Goal: Transaction & Acquisition: Subscribe to service/newsletter

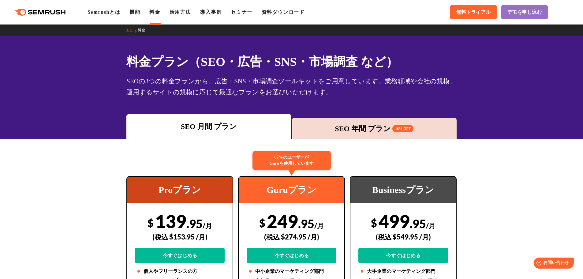
click at [324, 136] on div "SEO 年間 プラン 16% OFF" at bounding box center [374, 128] width 165 height 21
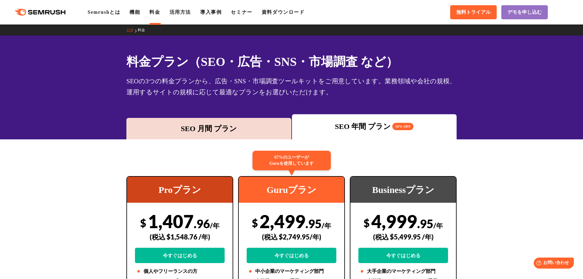
click at [220, 127] on div "SEO 月間 プラン" at bounding box center [208, 128] width 159 height 11
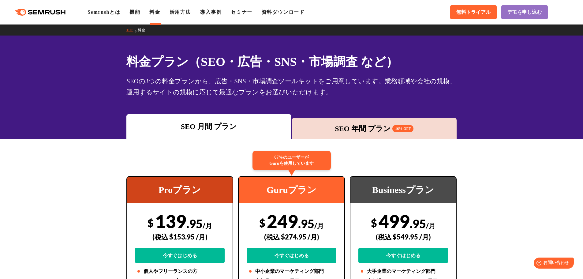
click at [24, 107] on div "料金プラン（SEO・広告・SNS・市場調査 など） SEOの3つの料金プランから、広告・SNS・市場調査ツールキットをご用意しています。業務領域や会社の規模、…" at bounding box center [291, 87] width 583 height 104
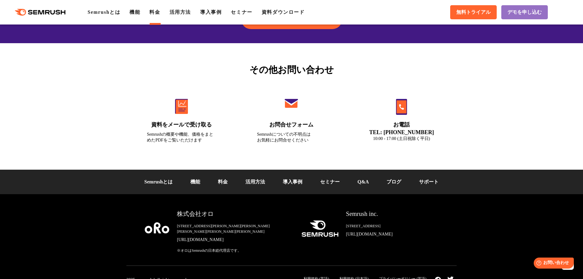
scroll to position [2062, 0]
